Goal: Communication & Community: Connect with others

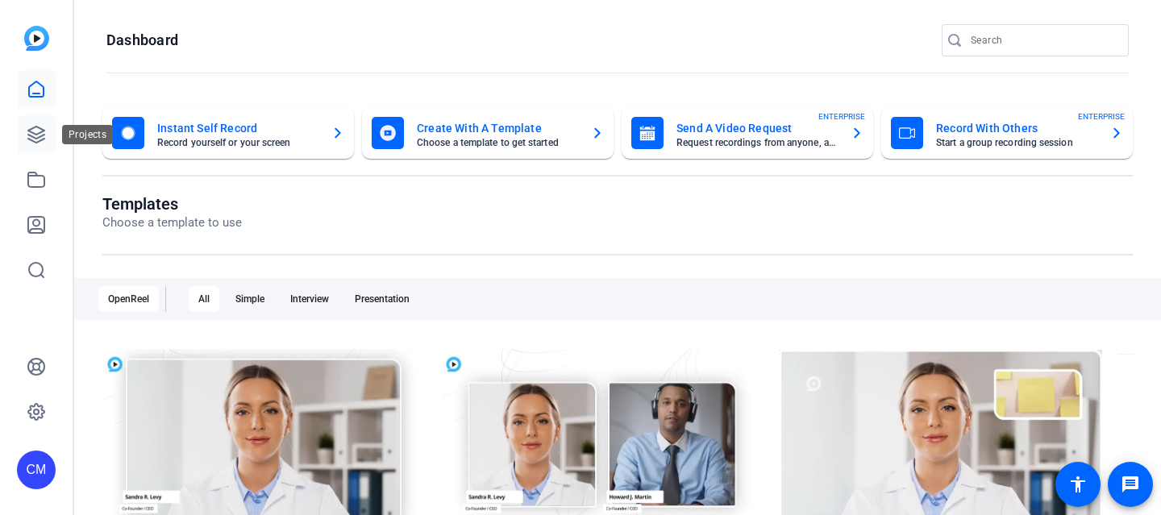
click at [35, 136] on icon at bounding box center [36, 134] width 19 height 19
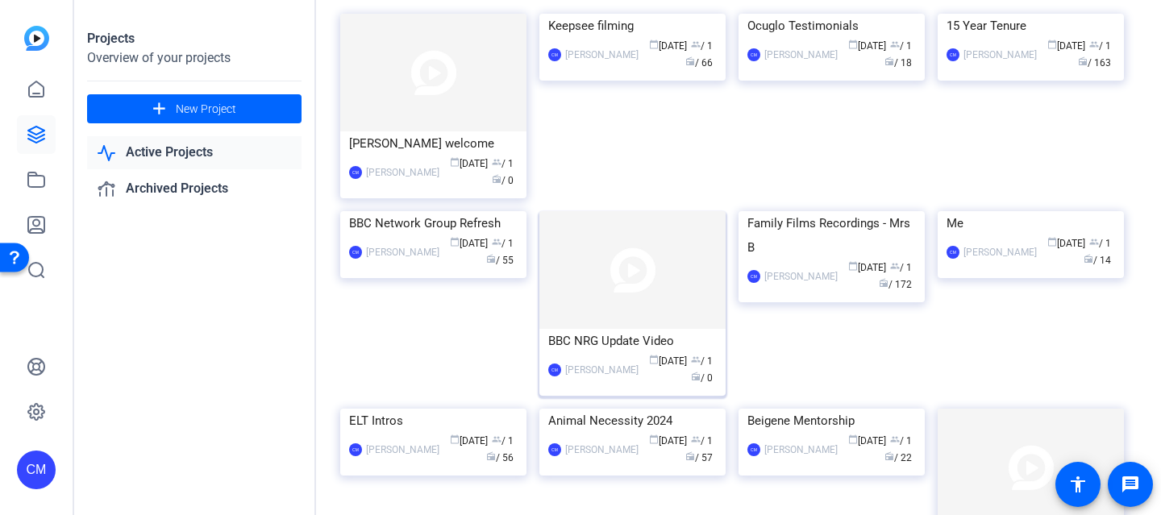
scroll to position [131, 0]
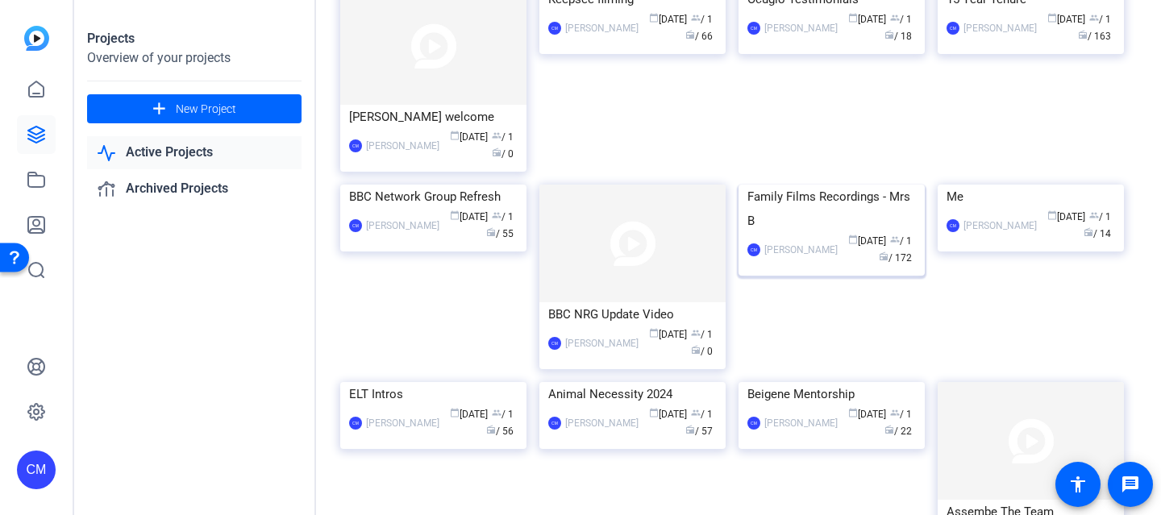
click at [865, 233] on div "Family Films Recordings - Mrs B" at bounding box center [831, 209] width 168 height 48
click at [865, 301] on div "Projects Overview of your projects add New Project Active Projects Archived Pro…" at bounding box center [617, 257] width 1087 height 515
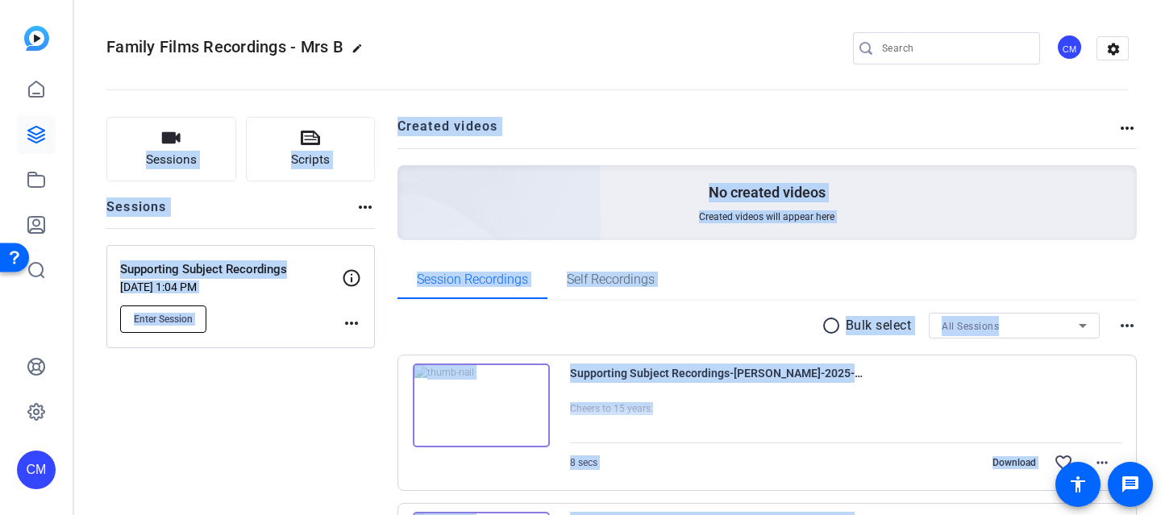
click at [175, 318] on span "Enter Session" at bounding box center [163, 319] width 59 height 13
click at [624, 102] on openreel-divider-bar at bounding box center [617, 84] width 1022 height 49
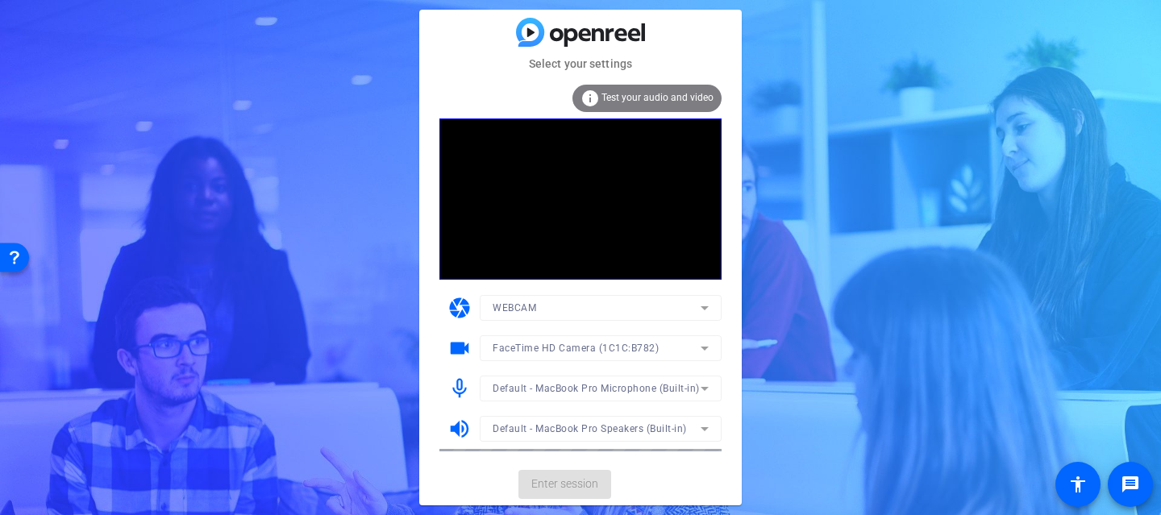
click at [544, 478] on span "Enter session" at bounding box center [564, 484] width 67 height 17
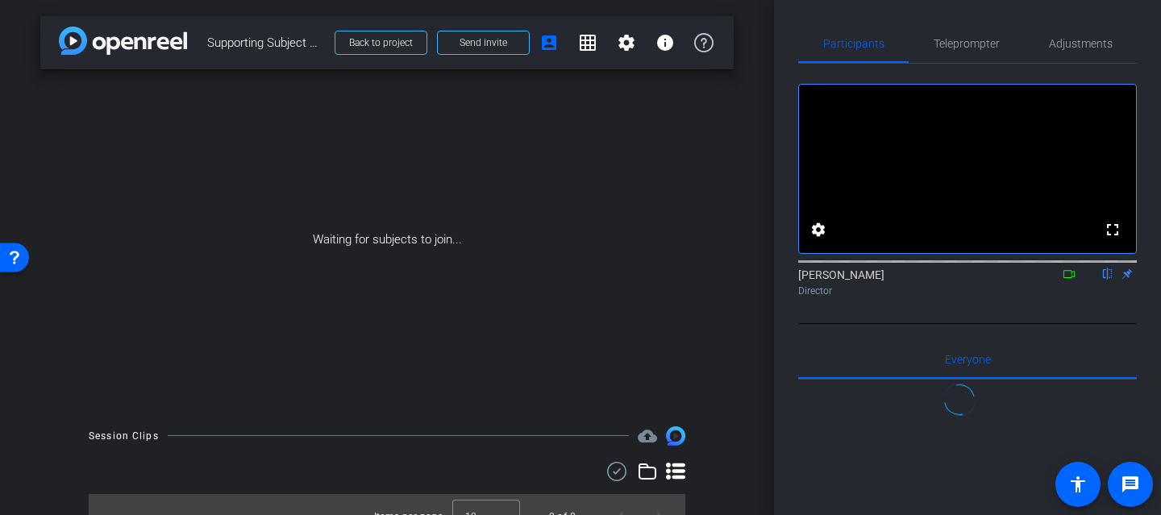
scroll to position [24, 0]
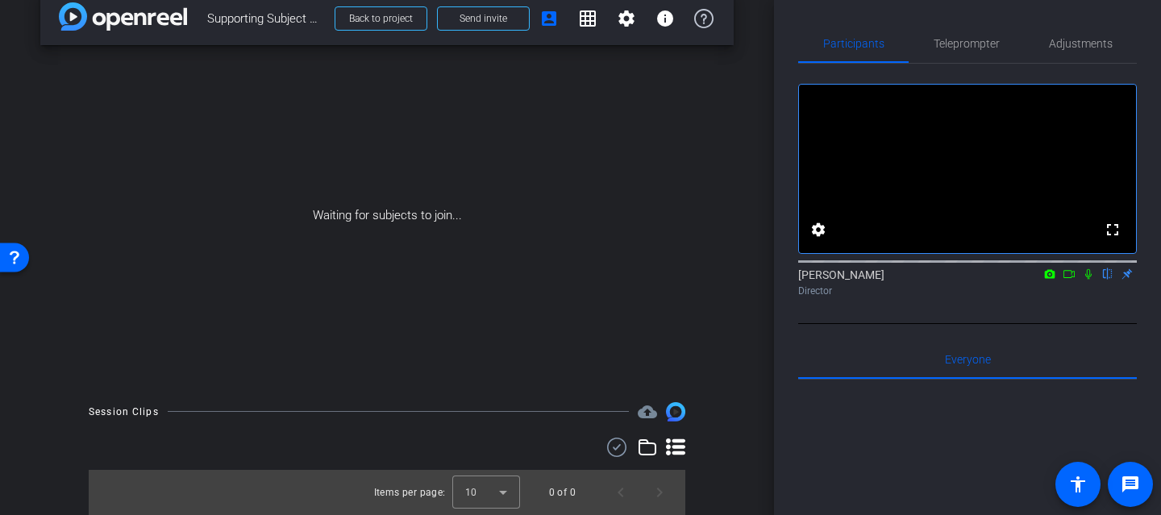
click at [1068, 280] on icon at bounding box center [1068, 273] width 13 height 11
click at [1103, 280] on icon at bounding box center [1107, 273] width 13 height 11
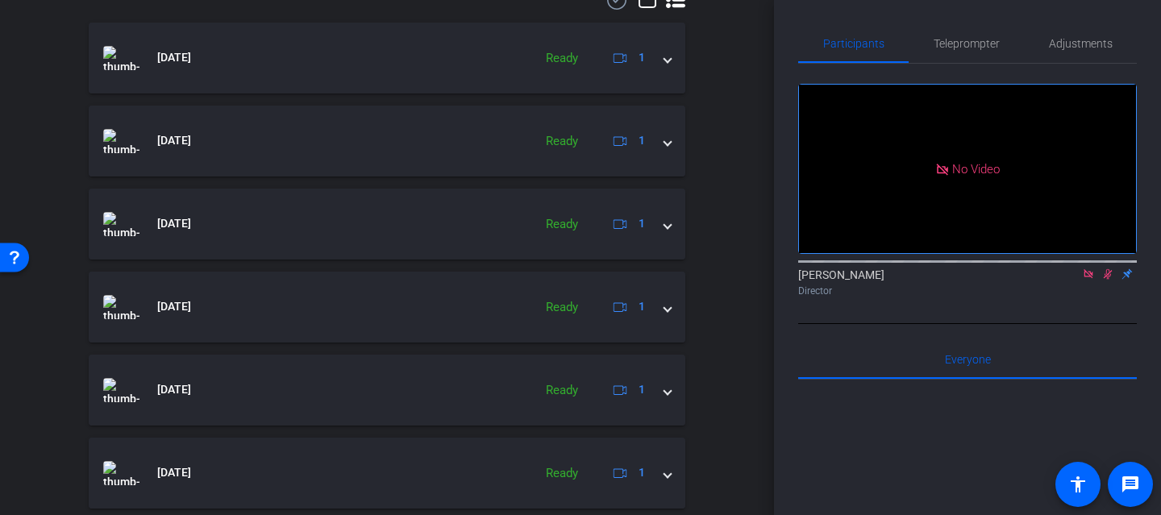
scroll to position [358, 0]
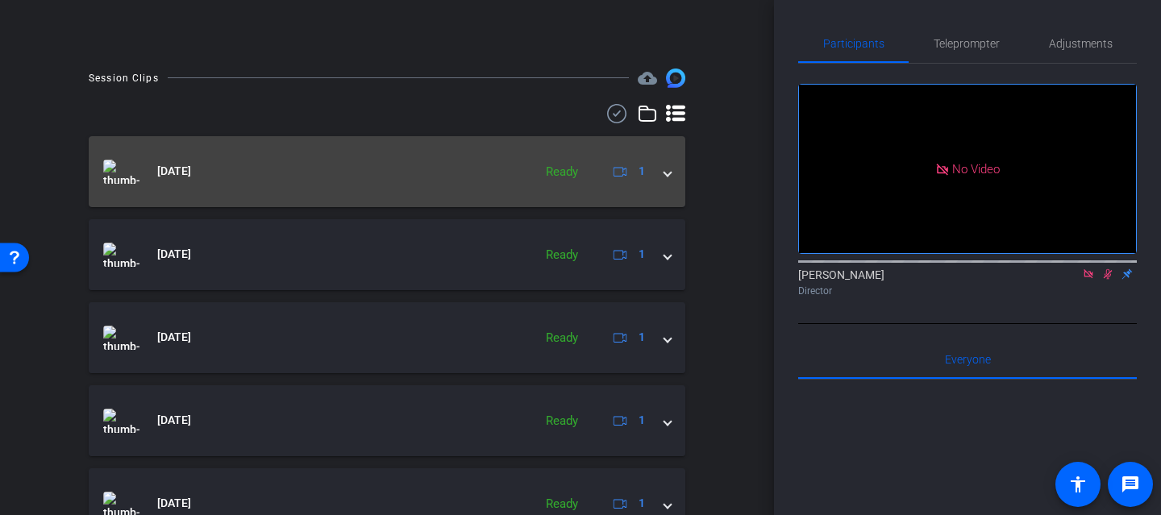
click at [127, 172] on img at bounding box center [121, 172] width 36 height 24
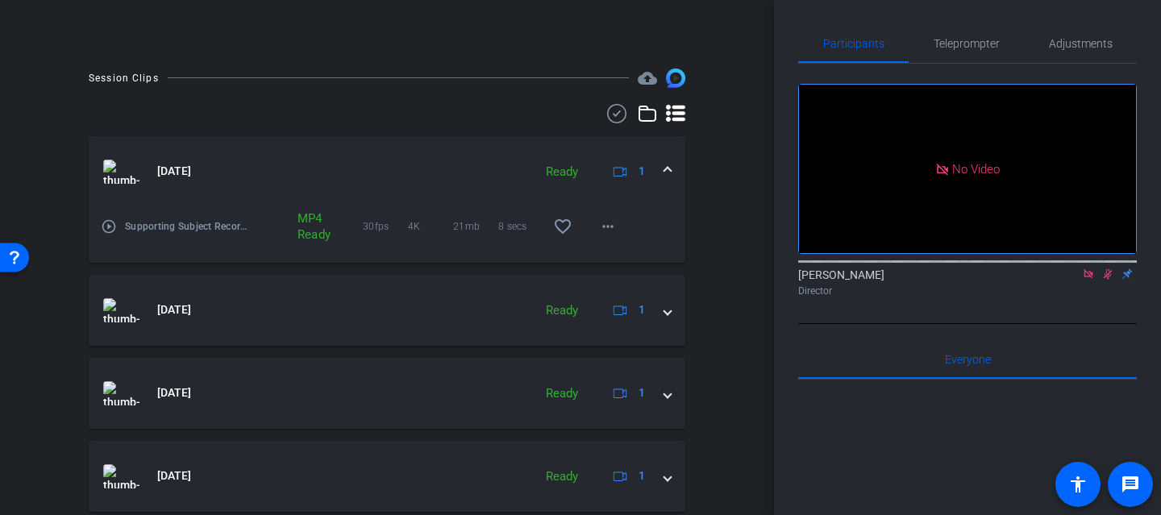
click at [127, 172] on img at bounding box center [121, 172] width 36 height 24
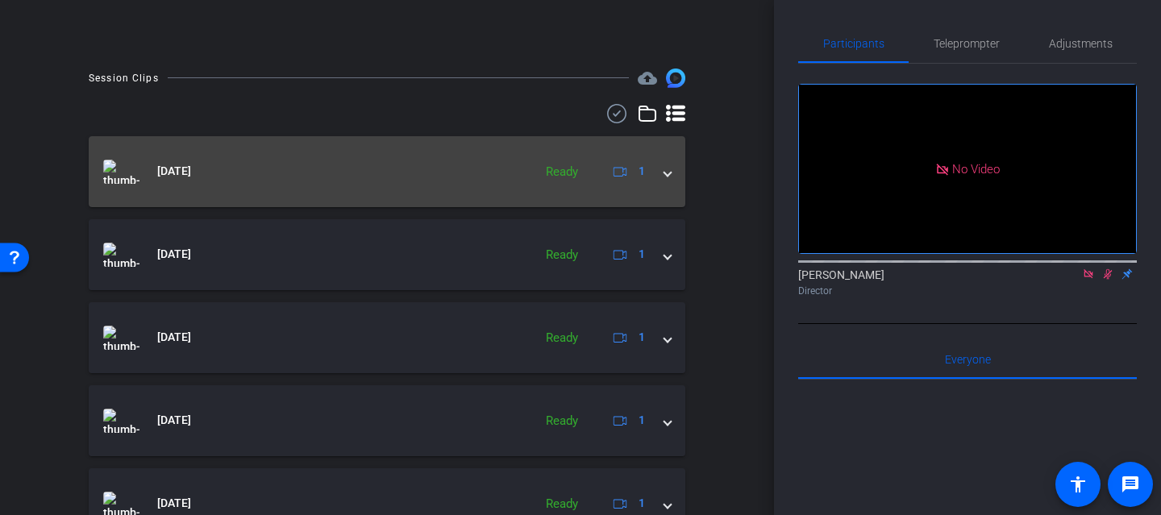
click at [127, 172] on img at bounding box center [121, 172] width 36 height 24
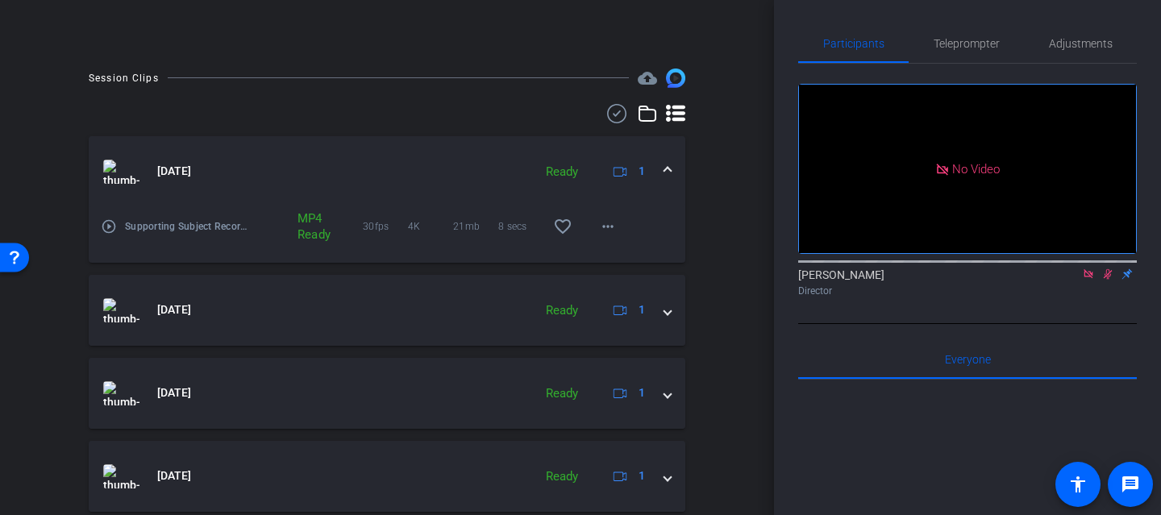
click at [112, 224] on mat-icon "play_circle_outline" at bounding box center [109, 226] width 16 height 16
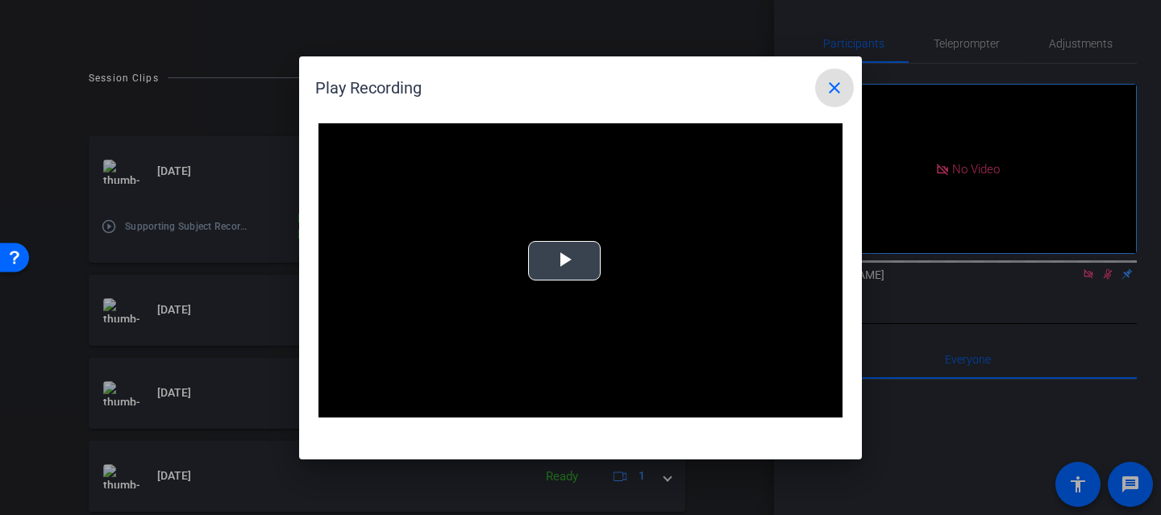
click at [564, 260] on span "Video Player" at bounding box center [564, 260] width 0 height 0
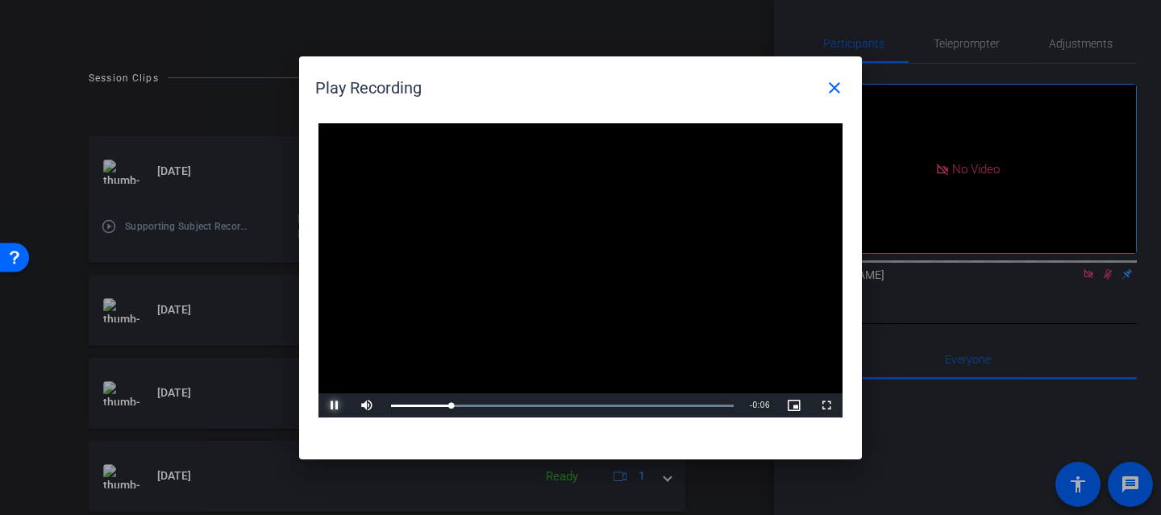
click at [337, 405] on span "Video Player" at bounding box center [334, 405] width 32 height 0
click at [160, 177] on div at bounding box center [580, 257] width 1161 height 515
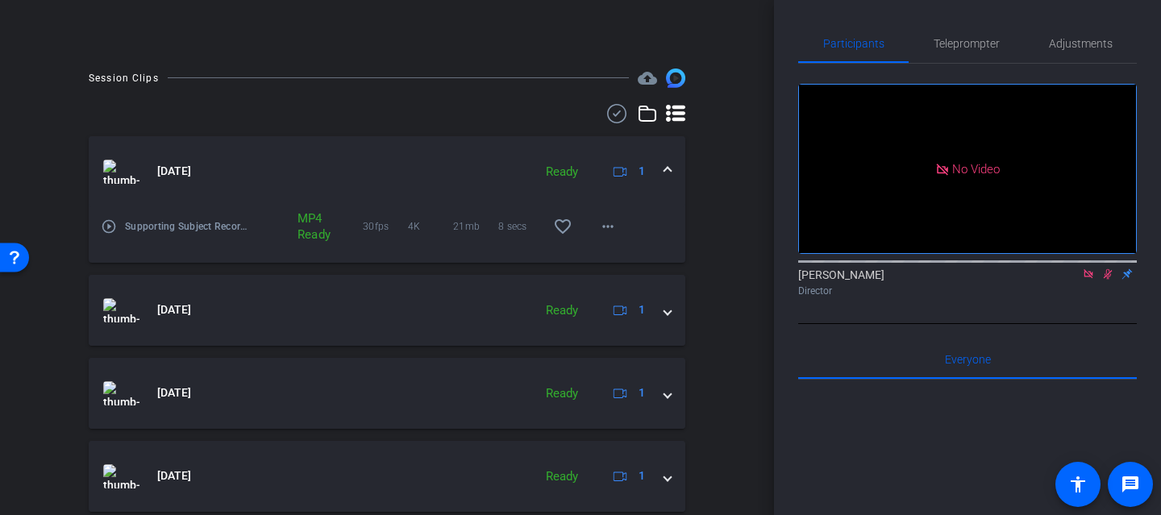
click at [368, 123] on div at bounding box center [387, 113] width 596 height 19
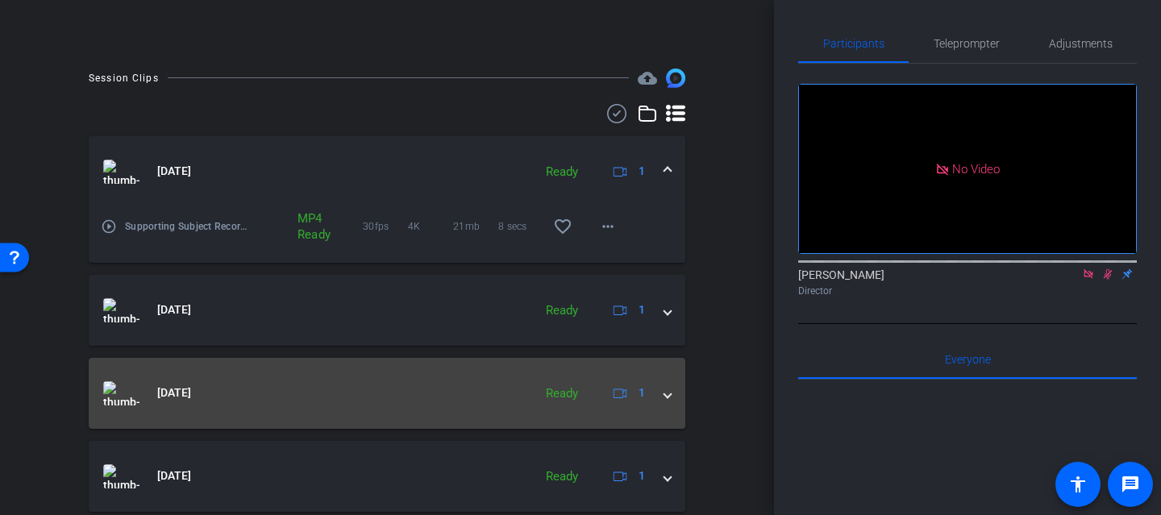
scroll to position [910, 0]
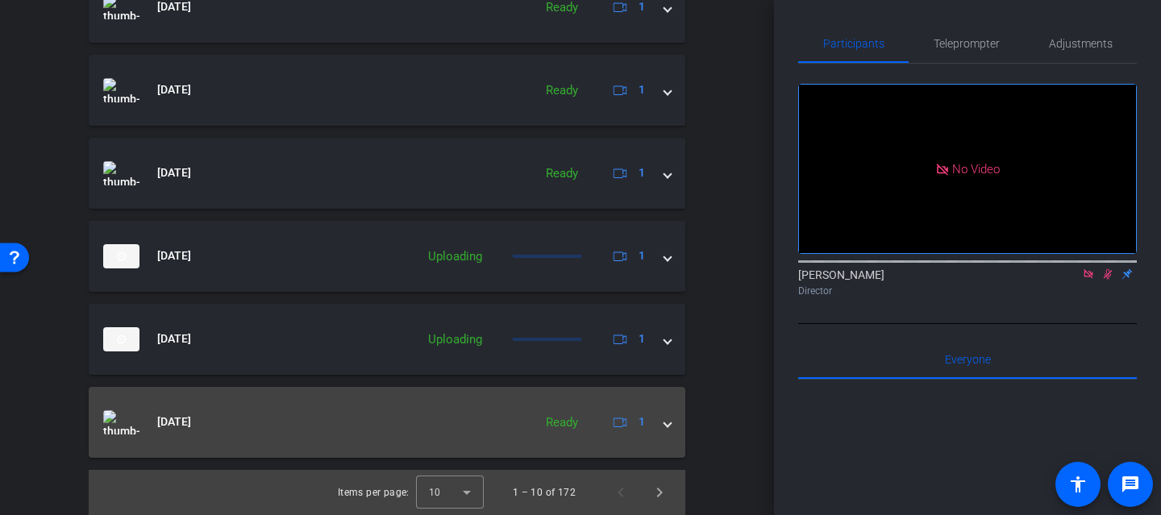
click at [125, 425] on img at bounding box center [121, 422] width 36 height 24
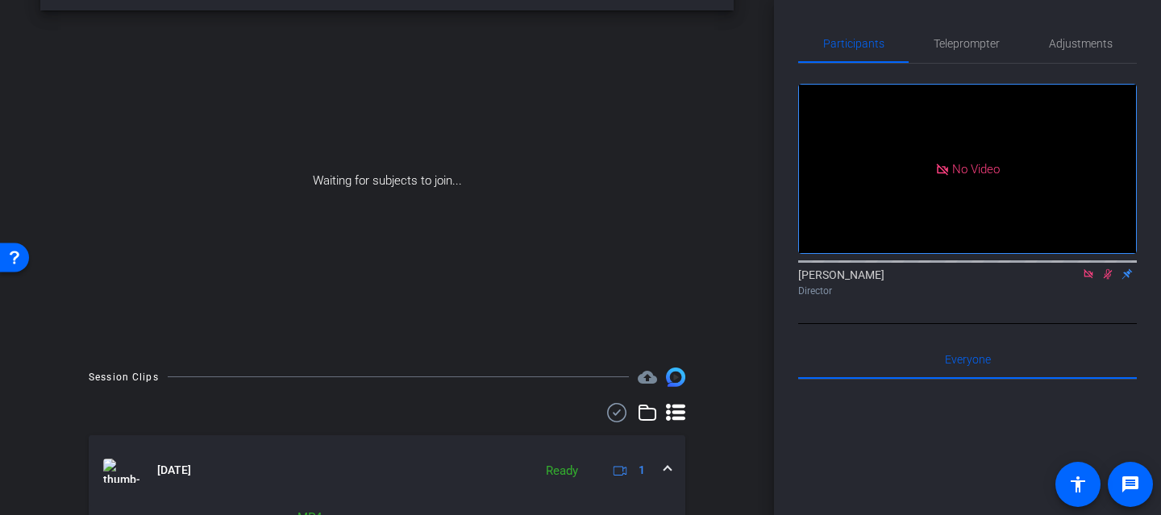
scroll to position [0, 0]
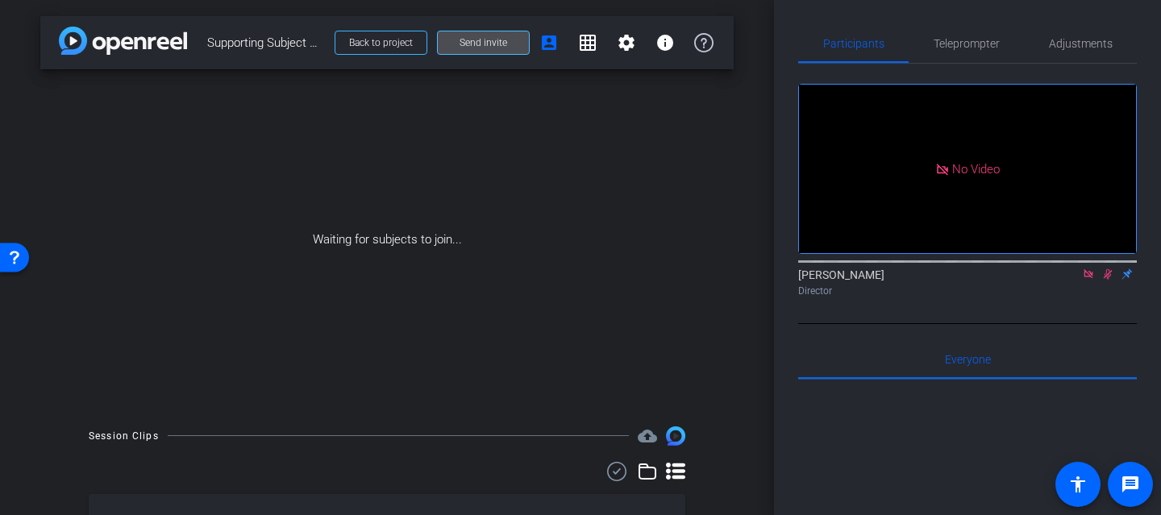
click at [476, 39] on span "Send invite" at bounding box center [483, 42] width 48 height 13
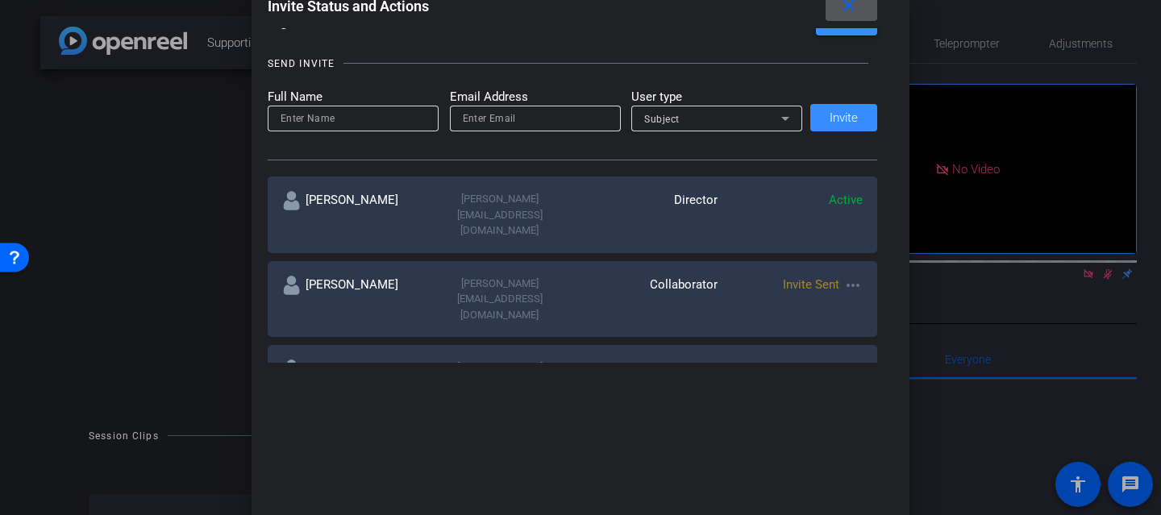
scroll to position [185, 0]
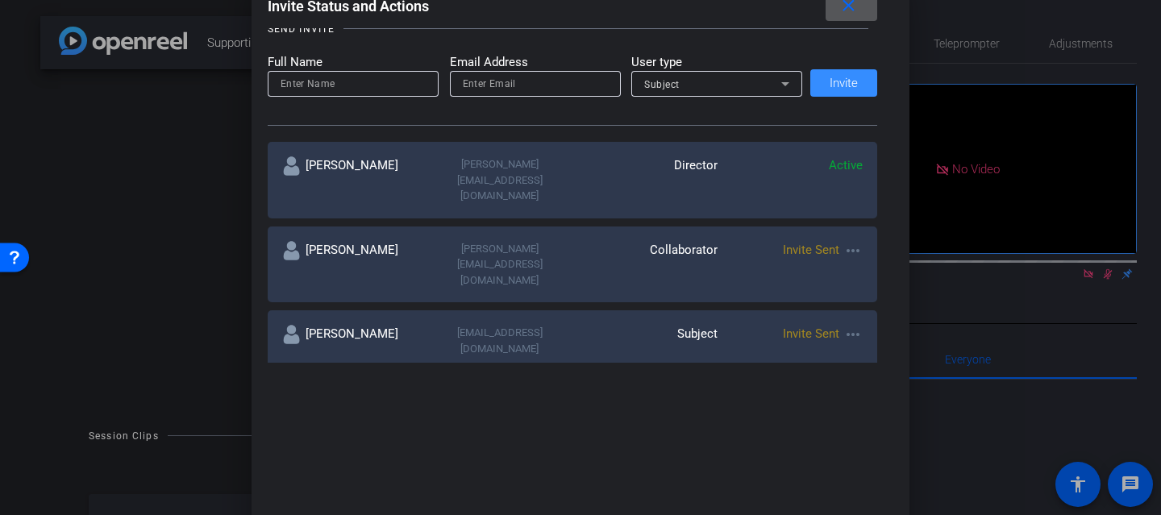
click at [854, 241] on mat-icon "more_horiz" at bounding box center [852, 250] width 19 height 19
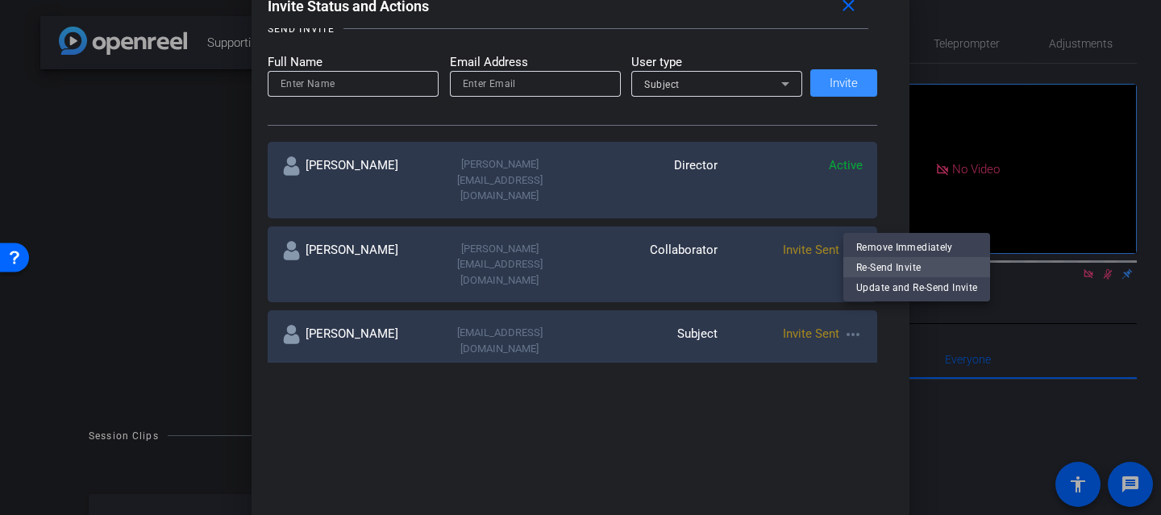
click at [866, 260] on span "Re-Send Invite" at bounding box center [916, 267] width 121 height 19
